Goal: Task Accomplishment & Management: Manage account settings

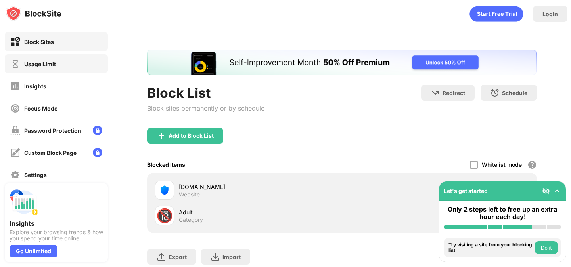
click at [73, 73] on div "Usage Limit" at bounding box center [56, 63] width 103 height 19
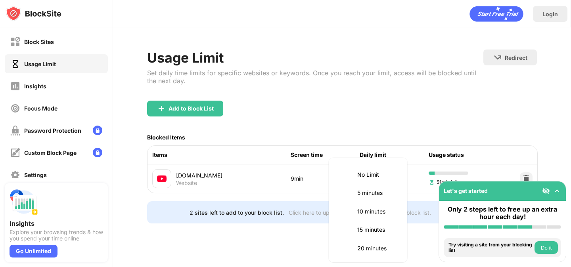
click at [379, 182] on body "Block Sites Usage Limit Insights Focus Mode Password Protection Custom Block Pa…" at bounding box center [285, 133] width 571 height 267
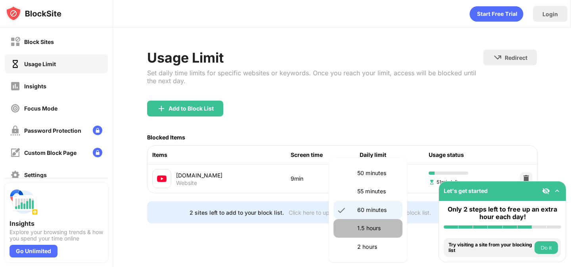
click at [374, 224] on li "1.5 hours" at bounding box center [367, 228] width 69 height 18
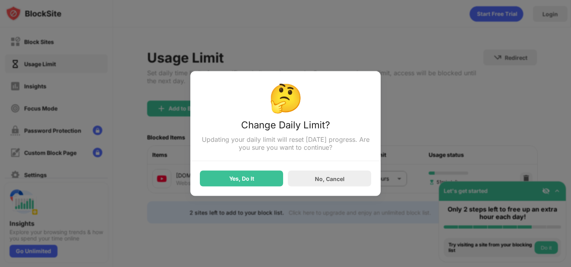
click at [262, 188] on div "🤔 Change Daily Limit? Updating your daily limit will reset today’s progress. Ar…" at bounding box center [285, 133] width 190 height 125
click at [262, 184] on div "Yes, Do It" at bounding box center [241, 179] width 83 height 16
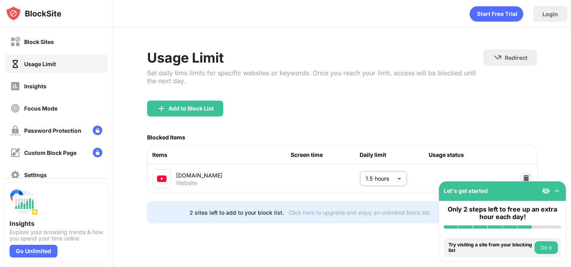
click at [379, 182] on body "Block Sites Usage Limit Insights Focus Mode Password Protection Custom Block Pa…" at bounding box center [285, 133] width 571 height 267
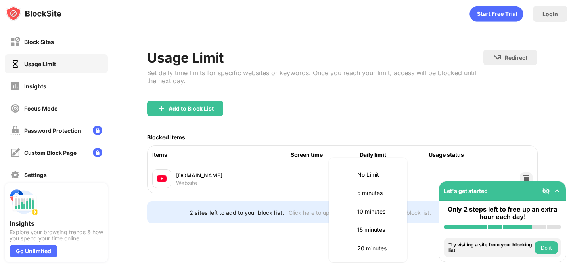
scroll to position [204, 0]
click at [367, 193] on p "60 minutes" at bounding box center [377, 192] width 40 height 9
type input "**"
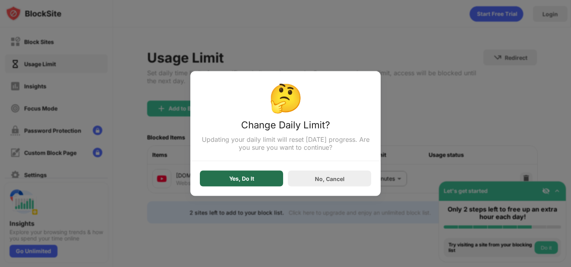
click at [263, 180] on div "Yes, Do It" at bounding box center [241, 179] width 83 height 16
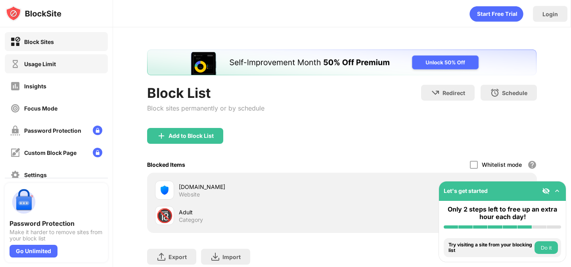
click at [78, 64] on div "Usage Limit" at bounding box center [56, 63] width 103 height 19
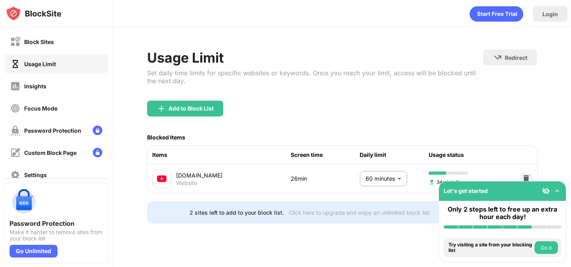
click at [367, 171] on body "Block Sites Usage Limit Insights Focus Mode Password Protection Custom Block Pa…" at bounding box center [285, 133] width 571 height 267
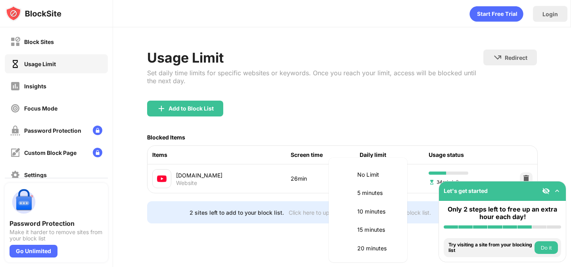
scroll to position [186, 0]
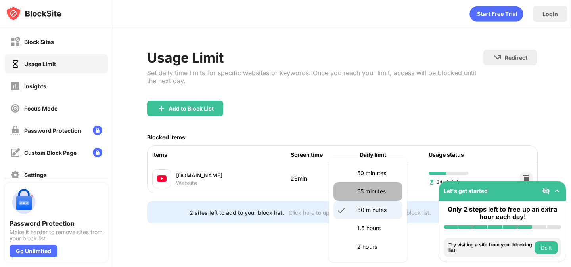
click at [368, 196] on li "55 minutes" at bounding box center [367, 191] width 69 height 18
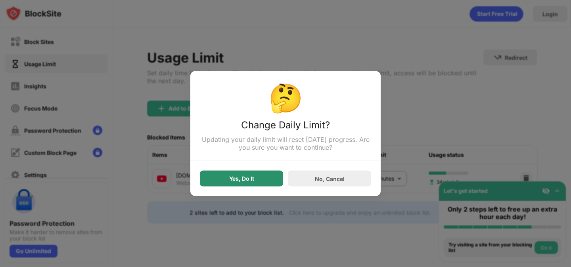
click at [249, 184] on div "Yes, Do It" at bounding box center [241, 179] width 83 height 16
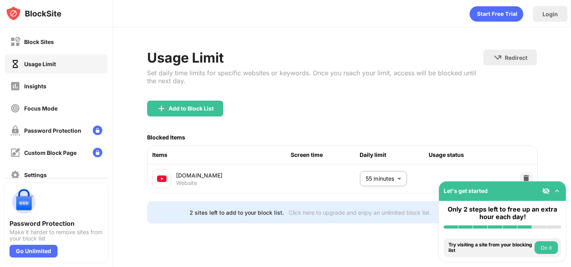
click at [379, 175] on body "Block Sites Usage Limit Insights Focus Mode Password Protection Custom Block Pa…" at bounding box center [285, 133] width 571 height 267
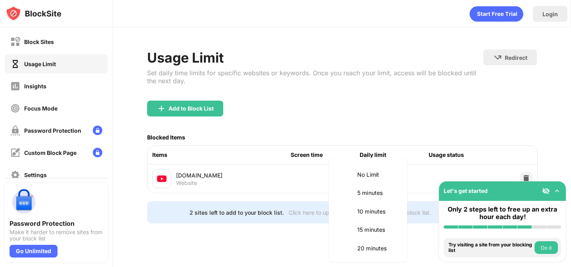
scroll to position [167, 0]
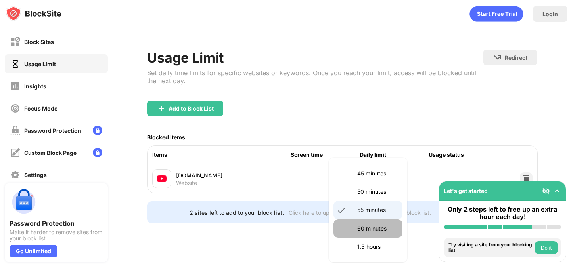
click at [378, 226] on p "60 minutes" at bounding box center [377, 228] width 40 height 9
type input "**"
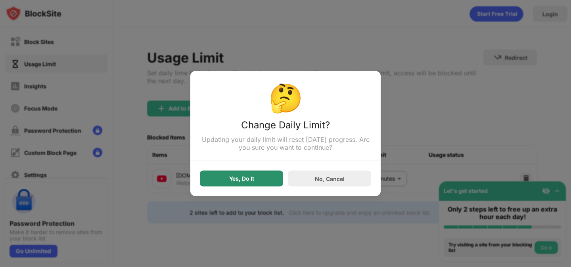
click at [254, 176] on div "Yes, Do It" at bounding box center [241, 179] width 83 height 16
